Goal: Navigation & Orientation: Find specific page/section

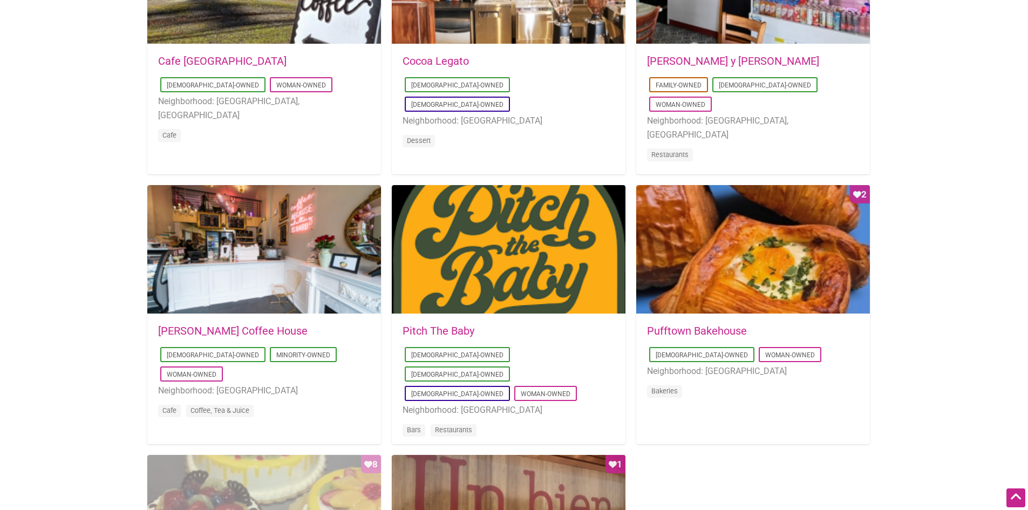
scroll to position [652, 0]
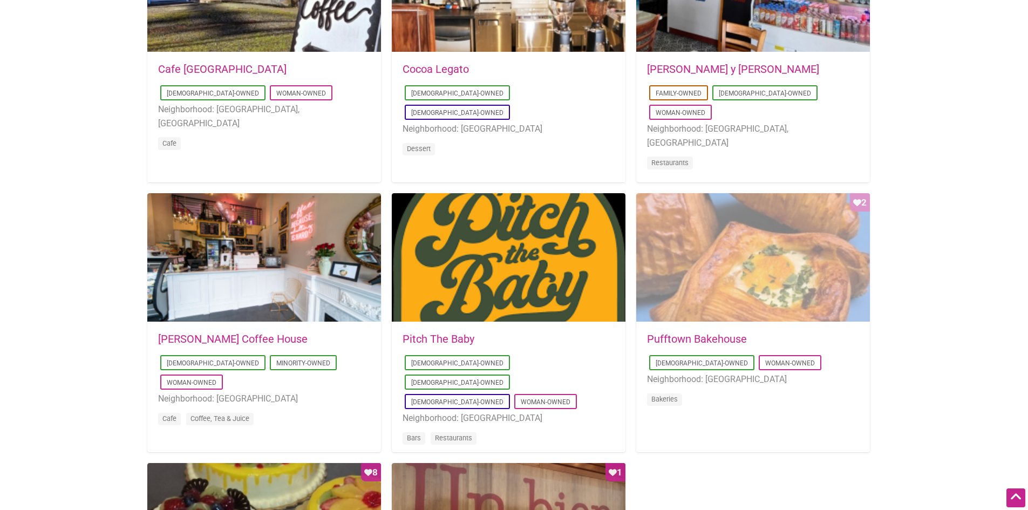
click at [738, 296] on div "Favorite Count 2" at bounding box center [753, 257] width 234 height 129
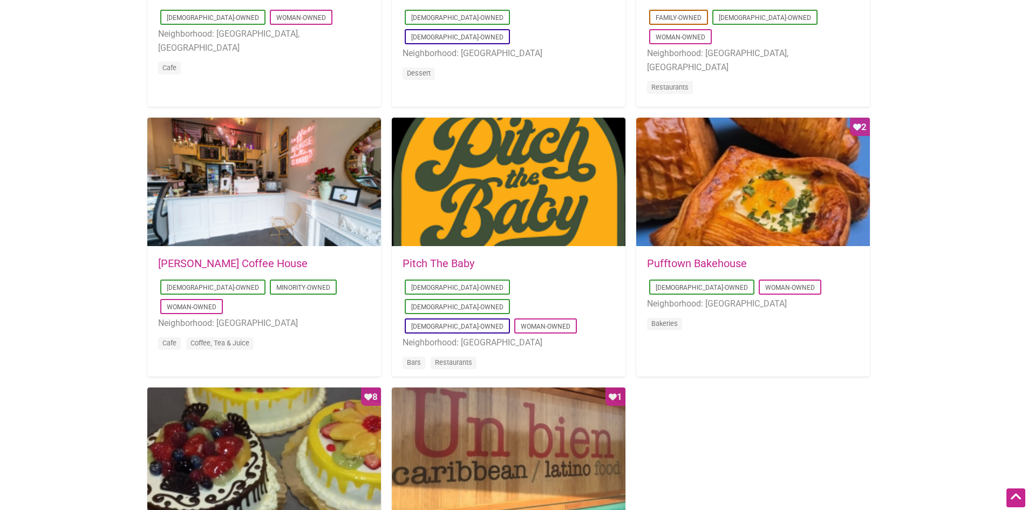
scroll to position [846, 0]
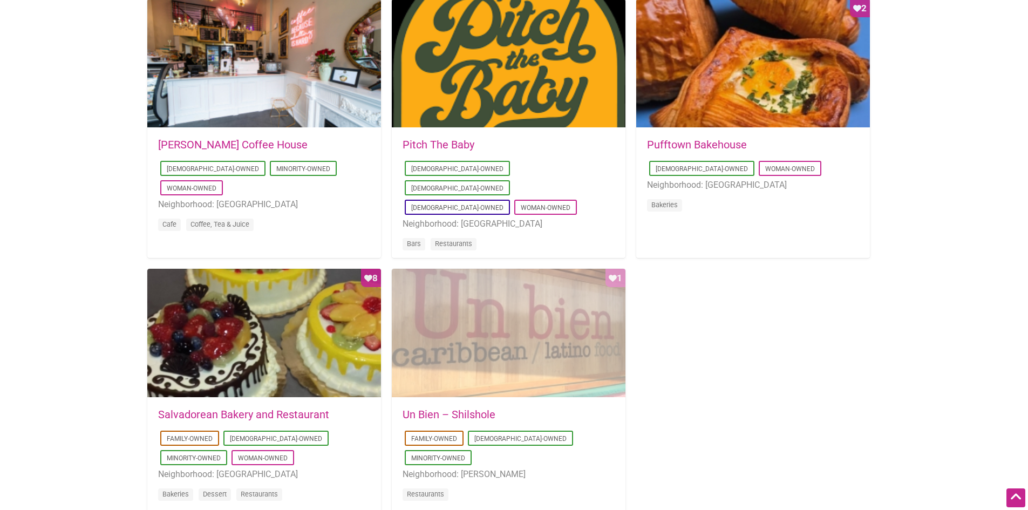
click at [434, 341] on div "Favorite Count 1" at bounding box center [509, 333] width 234 height 129
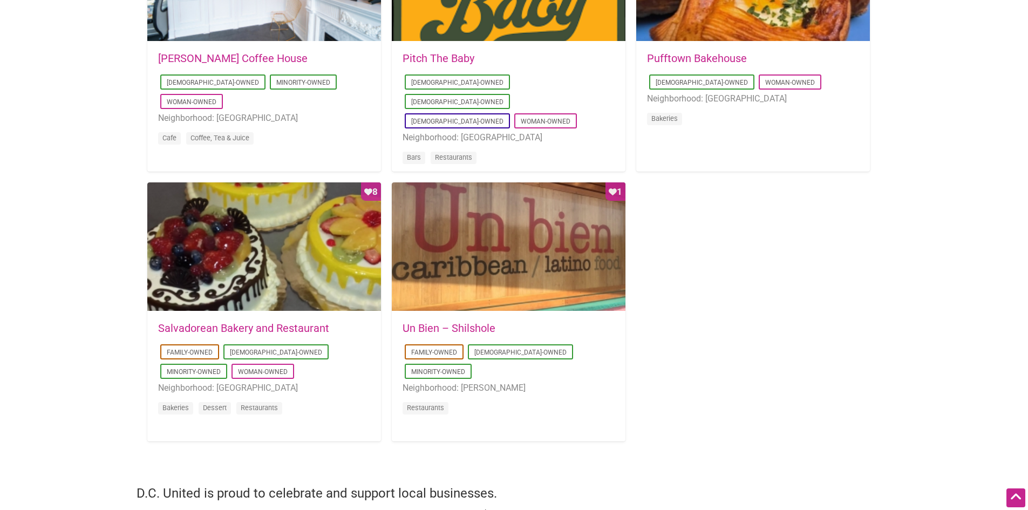
scroll to position [933, 0]
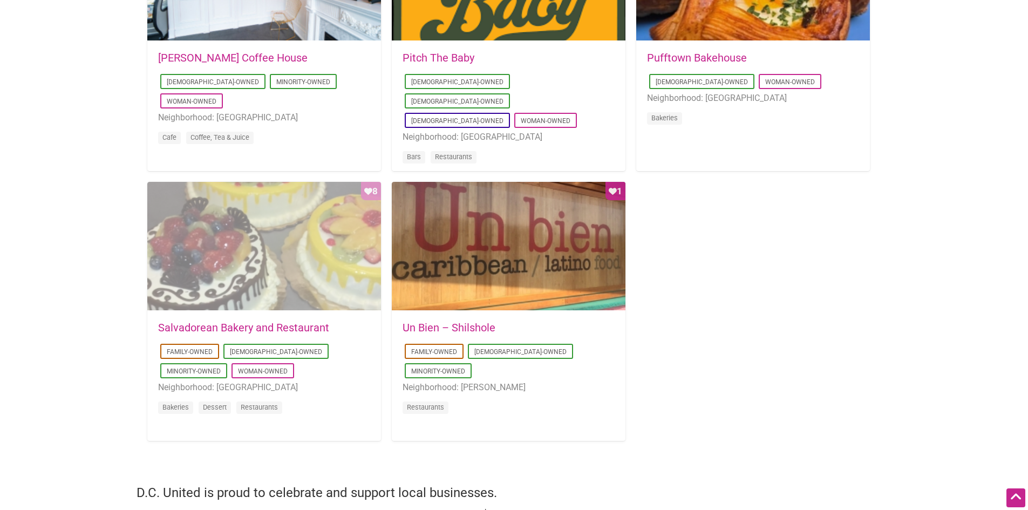
click at [238, 244] on div "Favorite Count 8" at bounding box center [264, 246] width 234 height 129
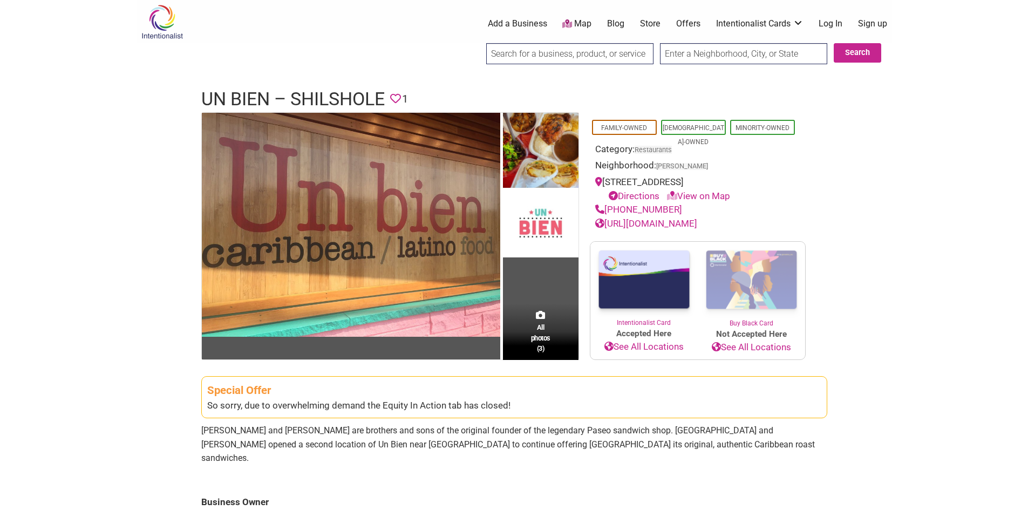
scroll to position [64, 0]
